Goal: Information Seeking & Learning: Learn about a topic

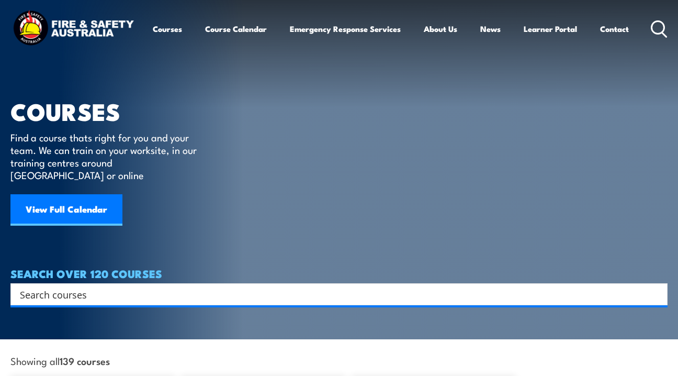
click at [161, 286] on input "Search input" at bounding box center [332, 294] width 625 height 16
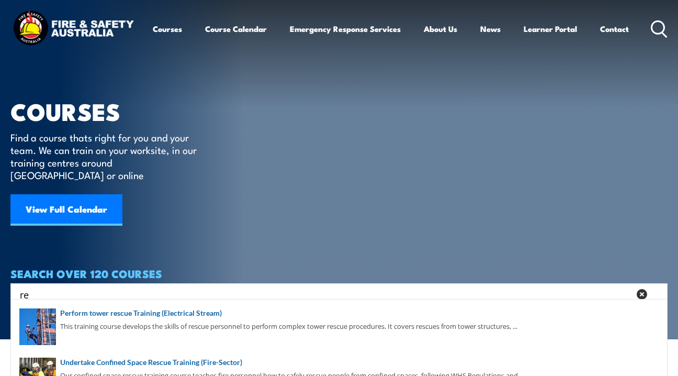
type input "r"
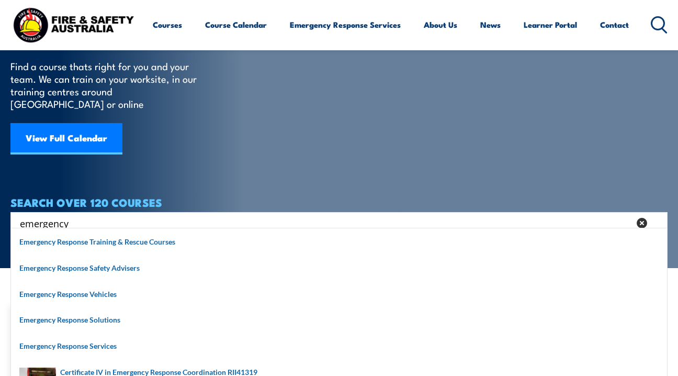
scroll to position [72, 0]
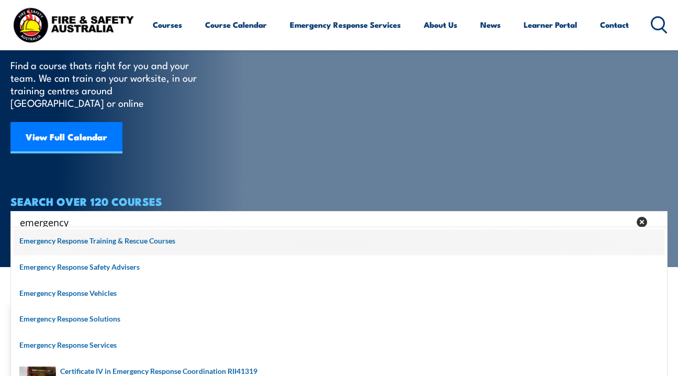
type input "emergency"
click at [143, 244] on span at bounding box center [339, 242] width 651 height 26
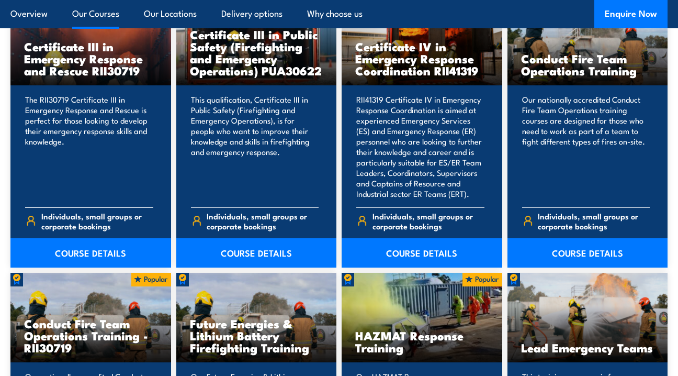
scroll to position [855, 0]
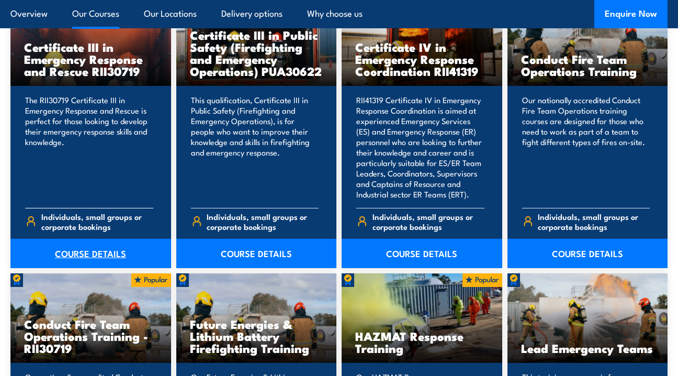
click at [88, 255] on link "COURSE DETAILS" at bounding box center [90, 253] width 161 height 29
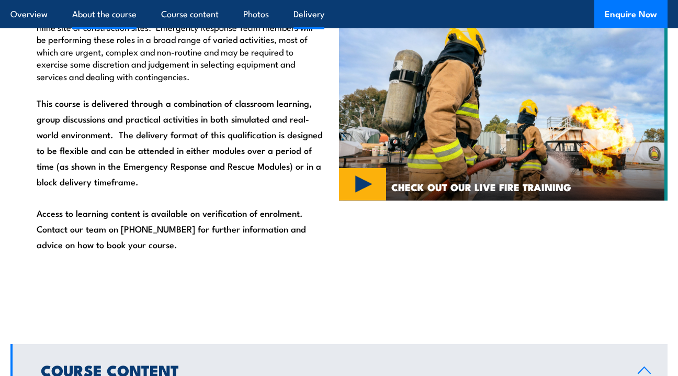
scroll to position [734, 0]
